Goal: Task Accomplishment & Management: Manage account settings

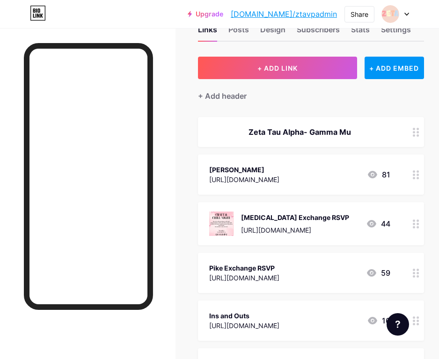
scroll to position [48, 0]
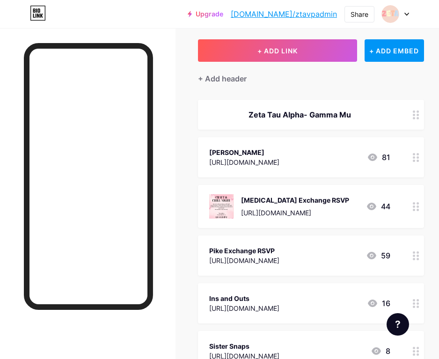
click at [415, 207] on icon at bounding box center [416, 206] width 7 height 9
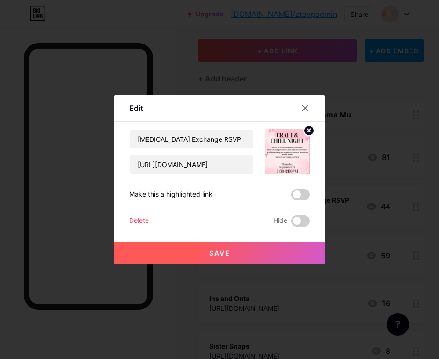
click at [149, 218] on div "Delete" at bounding box center [139, 220] width 20 height 11
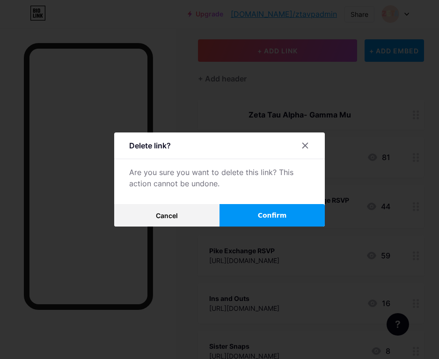
click at [250, 217] on button "Confirm" at bounding box center [271, 215] width 105 height 22
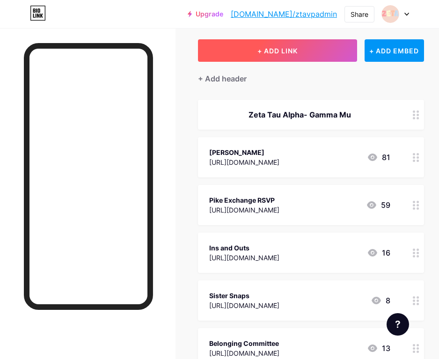
click at [267, 56] on button "+ ADD LINK" at bounding box center [277, 50] width 159 height 22
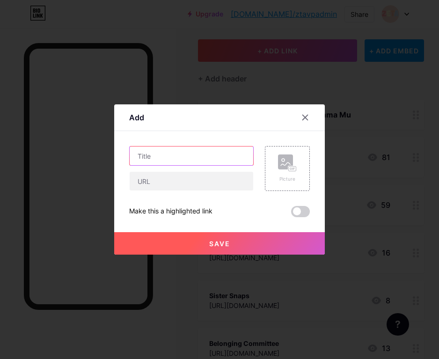
click at [211, 150] on input "text" at bounding box center [191, 155] width 123 height 19
type input "BCEA"
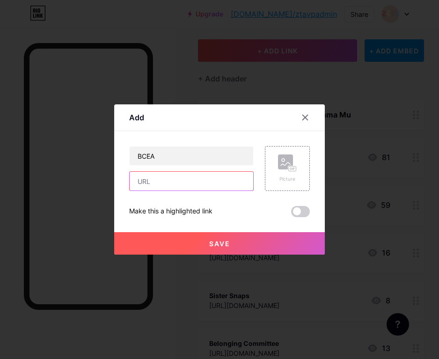
click at [225, 187] on input "text" at bounding box center [191, 181] width 123 height 19
paste input "[URL][DOMAIN_NAME]"
type input "[URL][DOMAIN_NAME]"
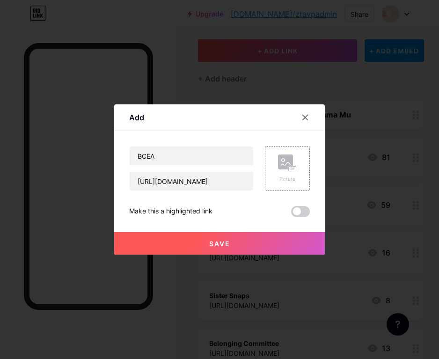
scroll to position [0, 0]
click at [225, 238] on button "Save" at bounding box center [219, 243] width 210 height 22
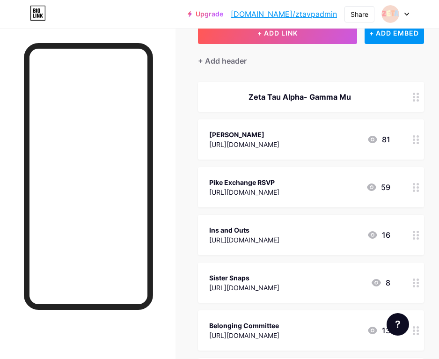
scroll to position [70, 0]
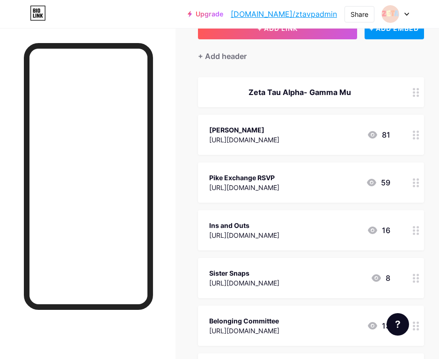
click at [415, 179] on icon at bounding box center [416, 182] width 7 height 9
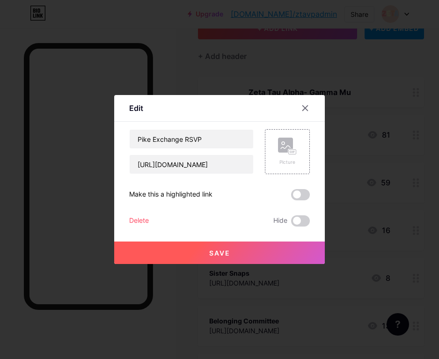
click at [148, 219] on div "Delete" at bounding box center [139, 220] width 20 height 11
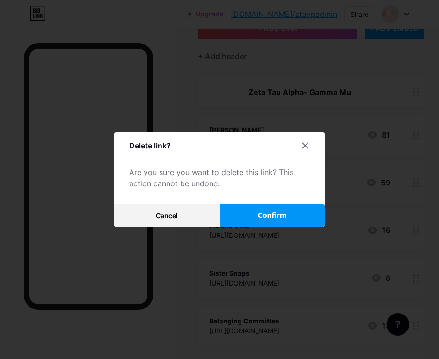
click at [278, 212] on span "Confirm" at bounding box center [272, 215] width 29 height 10
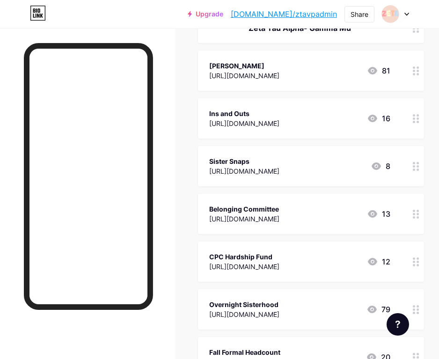
scroll to position [135, 0]
